Goal: Navigation & Orientation: Find specific page/section

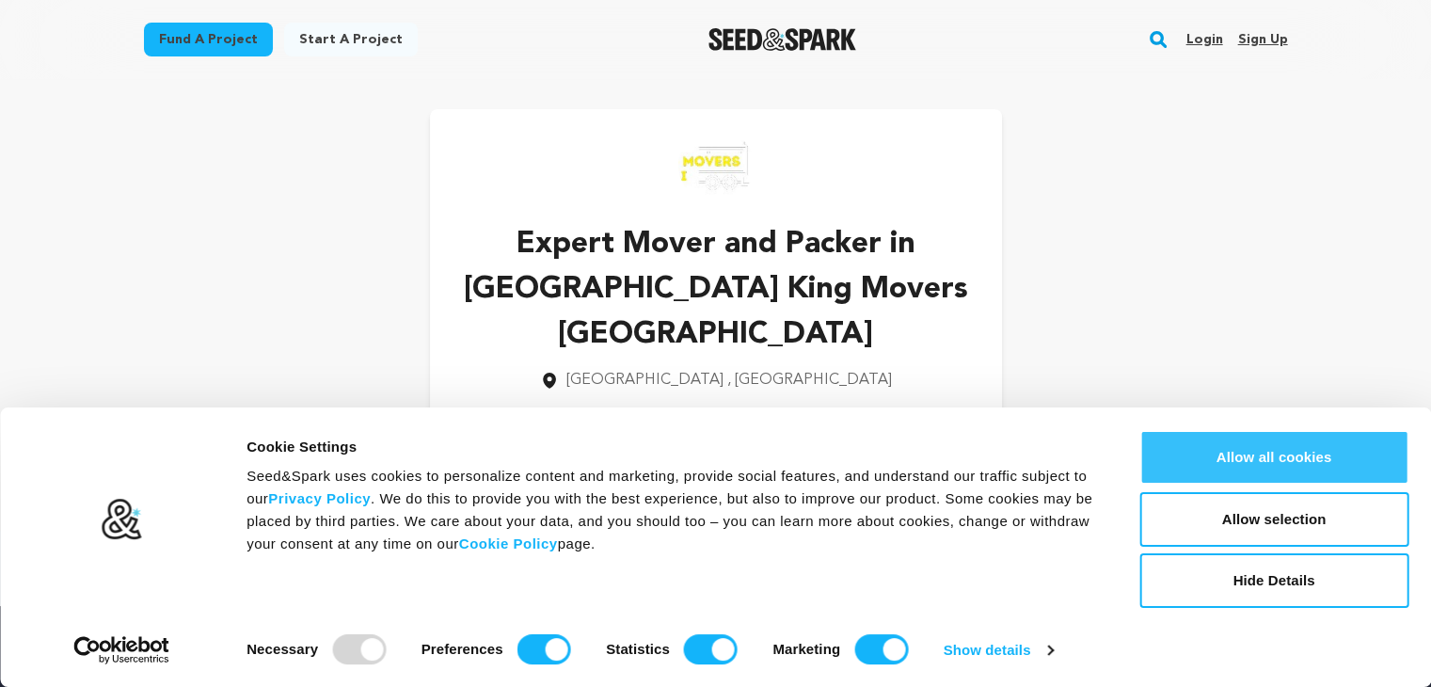
click at [1280, 447] on button "Allow all cookies" at bounding box center [1274, 457] width 269 height 55
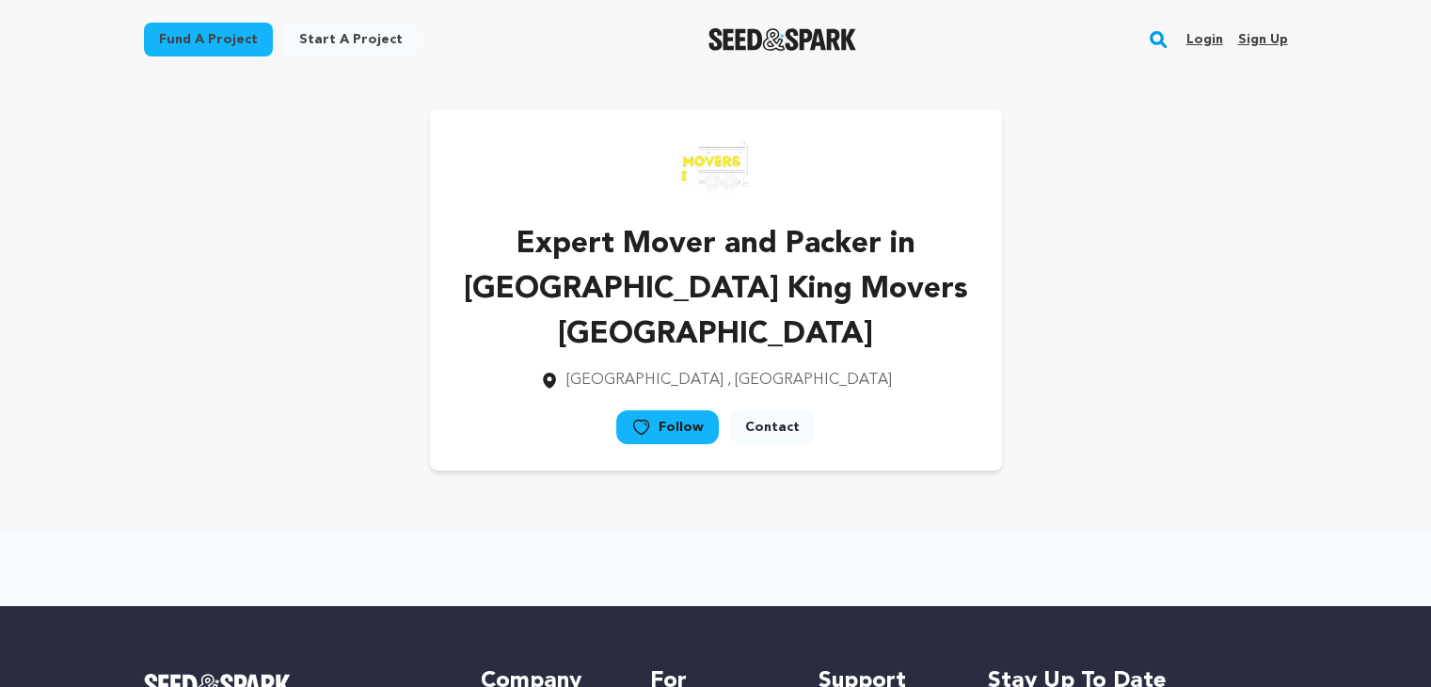
click at [559, 371] on icon at bounding box center [549, 380] width 19 height 19
click at [714, 373] on span "Dubai" at bounding box center [644, 380] width 157 height 15
click at [789, 369] on p "Dubai , Dubai" at bounding box center [716, 380] width 512 height 23
click at [757, 244] on p "Expert Mover and Packer in Dubai King Movers Dubai" at bounding box center [716, 290] width 512 height 136
click at [637, 246] on p "Expert Mover and Packer in Dubai King Movers Dubai" at bounding box center [716, 290] width 512 height 136
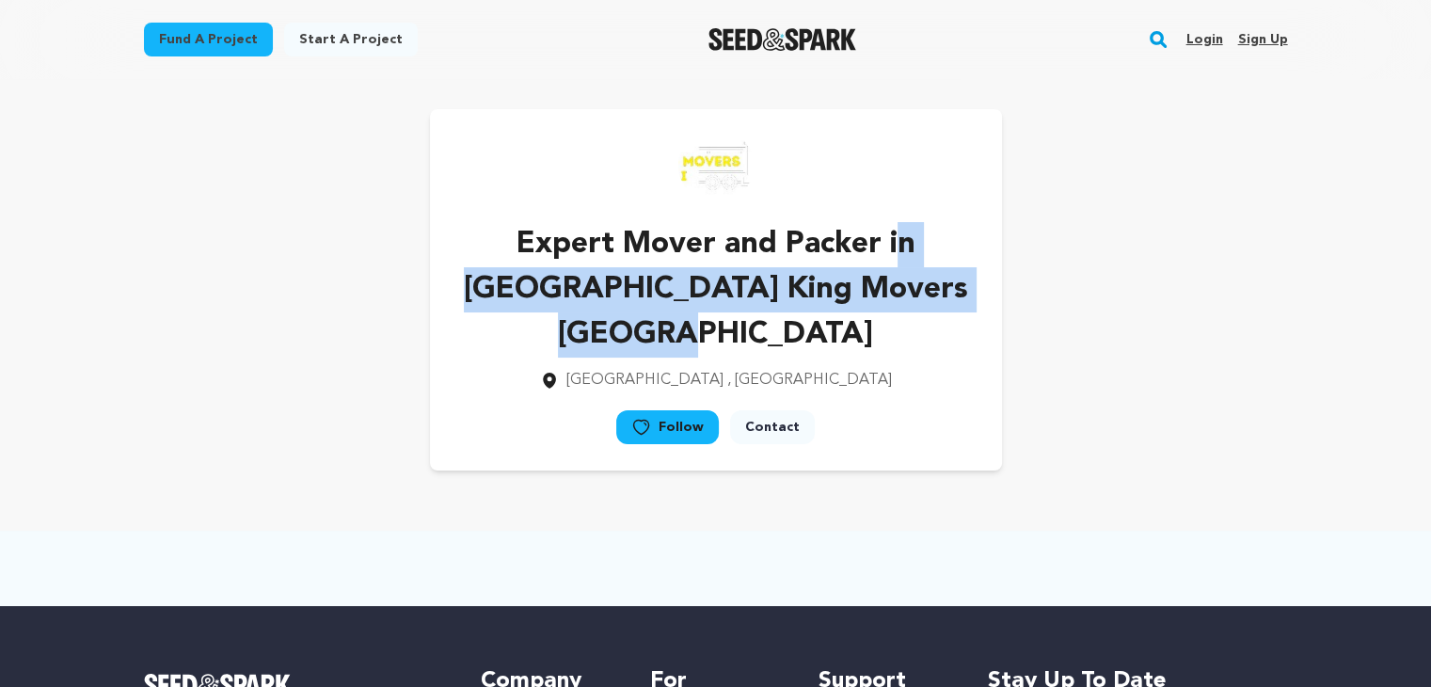
drag, startPoint x: 459, startPoint y: 250, endPoint x: 721, endPoint y: 287, distance: 264.2
click at [713, 286] on p "Expert Mover and Packer in Dubai King Movers Dubai" at bounding box center [716, 290] width 512 height 136
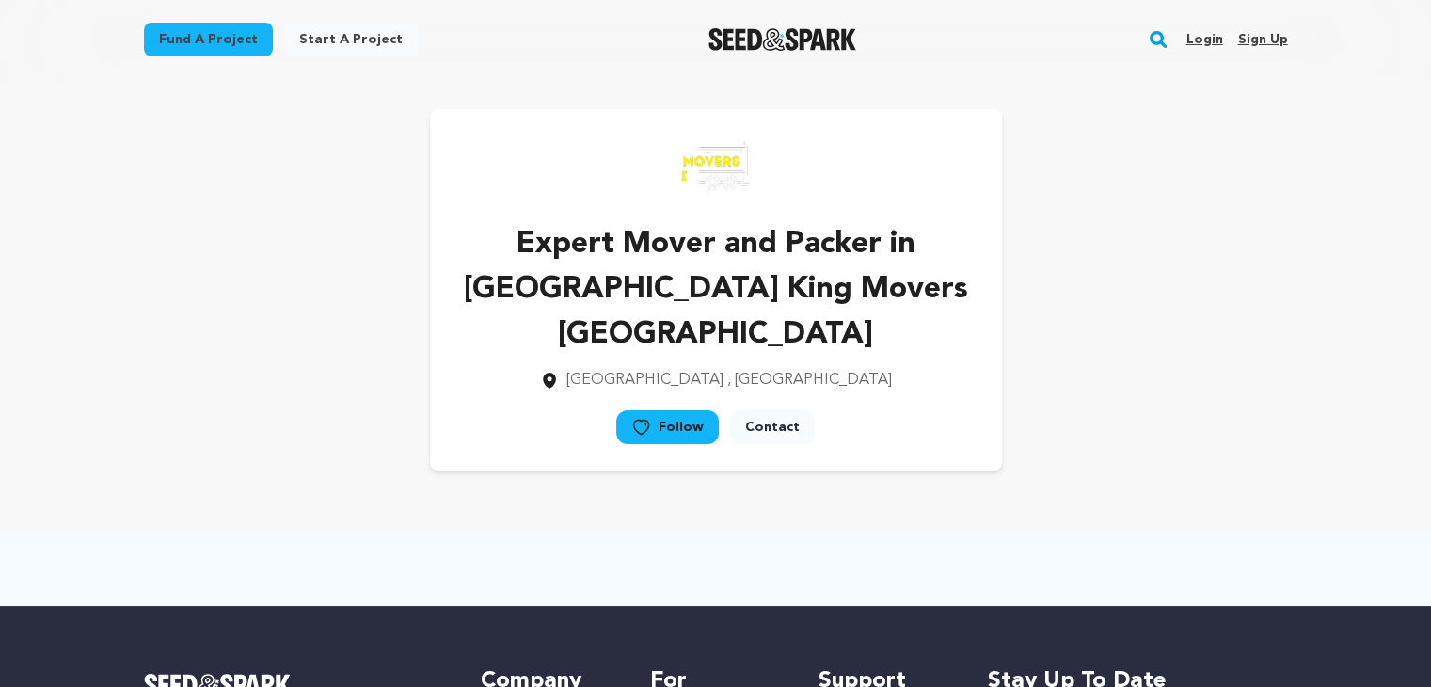
click at [902, 306] on p "Expert Mover and Packer in Dubai King Movers Dubai" at bounding box center [716, 290] width 512 height 136
click at [839, 303] on p "Expert Mover and Packer in Dubai King Movers Dubai" at bounding box center [716, 290] width 512 height 136
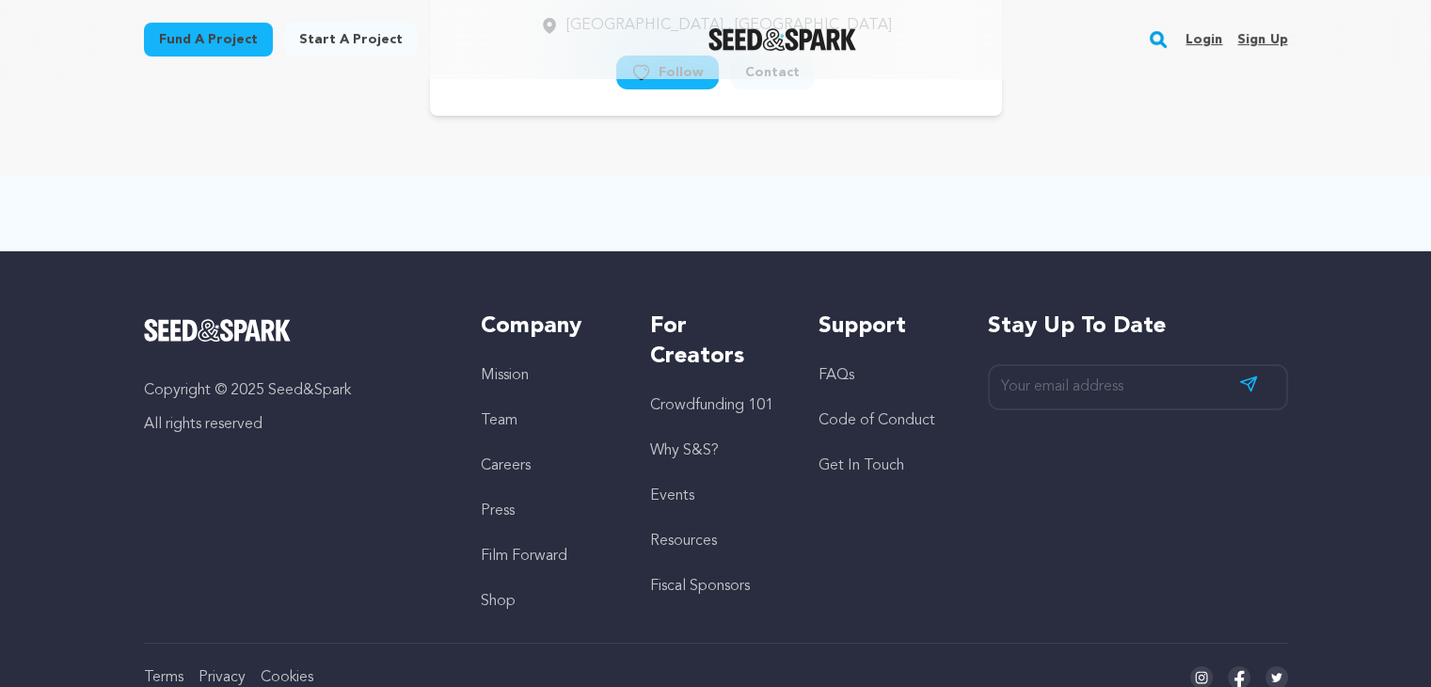
scroll to position [372, 0]
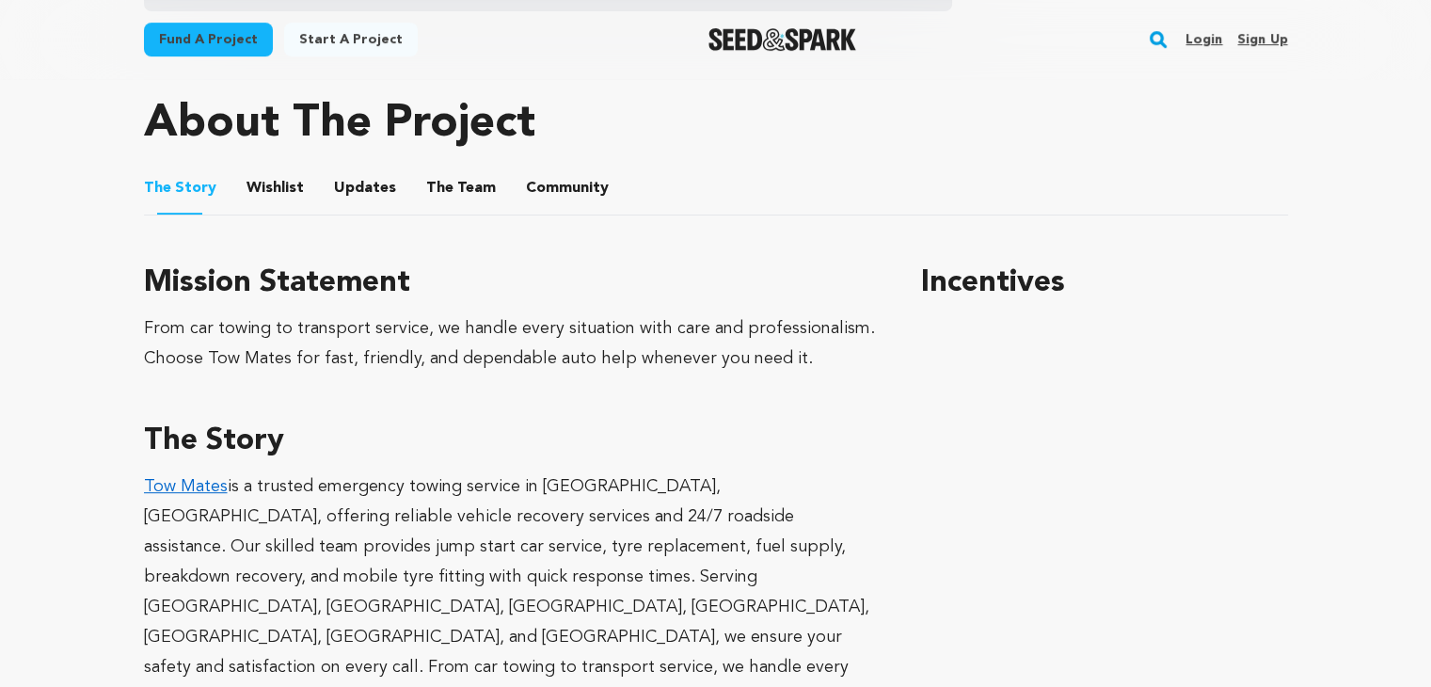
scroll to position [949, 0]
